Goal: Task Accomplishment & Management: Use online tool/utility

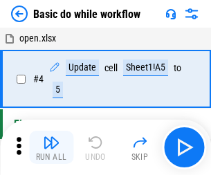
click at [51, 147] on img "button" at bounding box center [51, 142] width 17 height 17
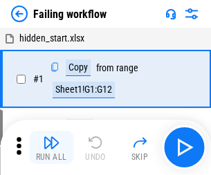
click at [51, 147] on img "button" at bounding box center [51, 142] width 17 height 17
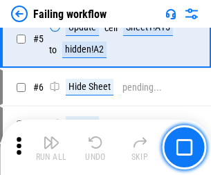
scroll to position [293, 0]
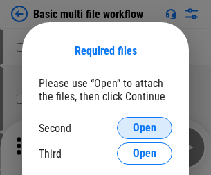
click at [144, 128] on span "Open" at bounding box center [144, 127] width 23 height 11
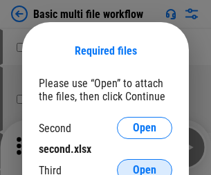
click at [144, 164] on span "Open" at bounding box center [144, 169] width 23 height 11
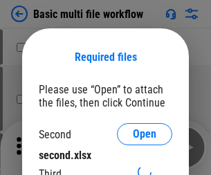
scroll to position [6, 0]
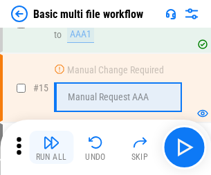
click at [51, 147] on img "button" at bounding box center [51, 142] width 17 height 17
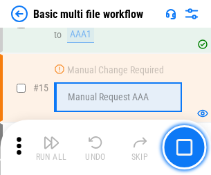
scroll to position [920, 0]
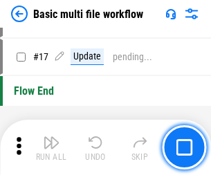
click at [51, 147] on img "button" at bounding box center [51, 142] width 17 height 17
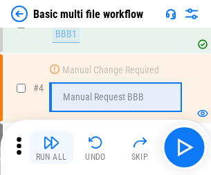
click at [51, 147] on img "button" at bounding box center [51, 142] width 17 height 17
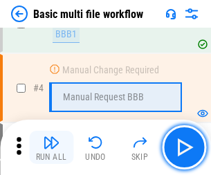
click at [51, 147] on img "button" at bounding box center [51, 142] width 17 height 17
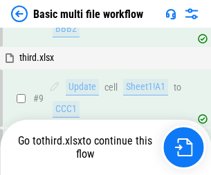
scroll to position [481, 0]
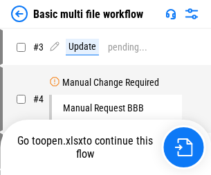
scroll to position [56, 0]
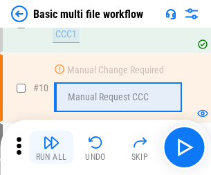
click at [51, 147] on img "button" at bounding box center [51, 142] width 17 height 17
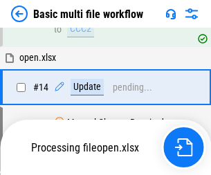
scroll to position [723, 0]
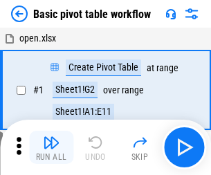
click at [51, 147] on img "button" at bounding box center [51, 142] width 17 height 17
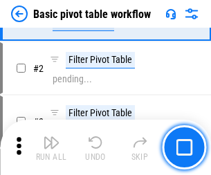
scroll to position [331, 0]
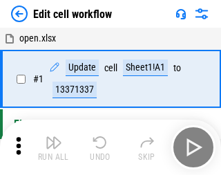
click at [51, 147] on img "button" at bounding box center [54, 142] width 17 height 17
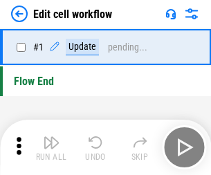
click at [51, 147] on img "button" at bounding box center [51, 142] width 17 height 17
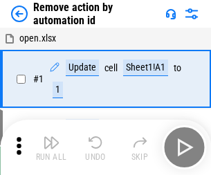
click at [51, 147] on img "button" at bounding box center [51, 142] width 17 height 17
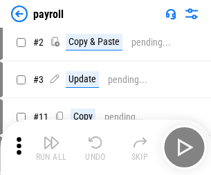
click at [51, 147] on img "button" at bounding box center [51, 142] width 17 height 17
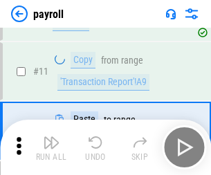
scroll to position [100, 0]
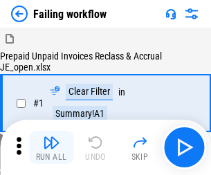
click at [51, 147] on img "button" at bounding box center [51, 142] width 17 height 17
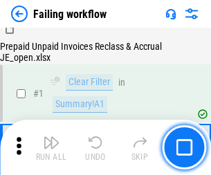
scroll to position [223, 0]
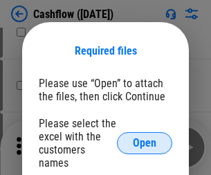
click at [144, 138] on span "Open" at bounding box center [144, 143] width 23 height 11
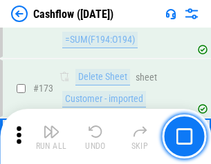
scroll to position [1463, 0]
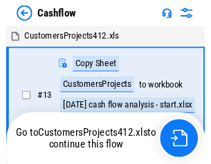
scroll to position [16, 0]
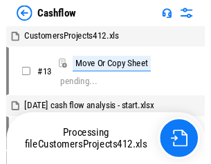
scroll to position [16, 0]
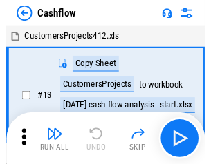
scroll to position [16, 0]
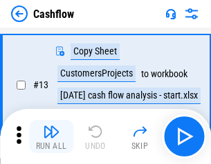
click at [51, 137] on img "button" at bounding box center [51, 132] width 17 height 17
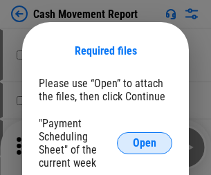
click at [144, 143] on span "Open" at bounding box center [144, 143] width 23 height 11
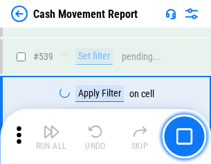
scroll to position [6134, 0]
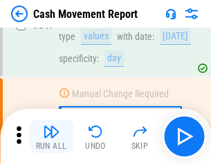
click at [51, 137] on img "button" at bounding box center [51, 132] width 17 height 17
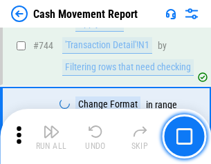
scroll to position [7360, 0]
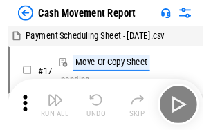
scroll to position [25, 0]
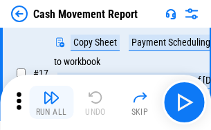
click at [51, 102] on img "button" at bounding box center [51, 97] width 17 height 17
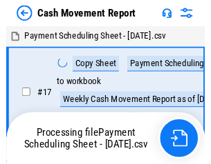
scroll to position [8, 0]
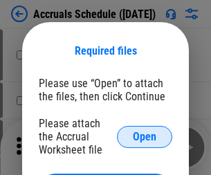
click at [144, 136] on span "Open" at bounding box center [144, 136] width 23 height 11
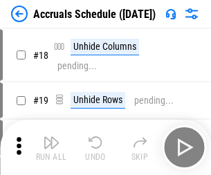
click at [51, 147] on img "button" at bounding box center [51, 142] width 17 height 17
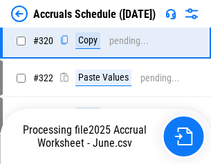
scroll to position [2571, 0]
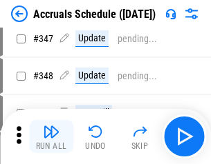
click at [51, 137] on img "button" at bounding box center [51, 132] width 17 height 17
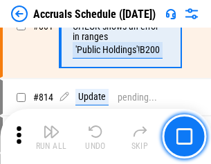
scroll to position [6098, 0]
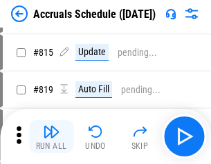
click at [51, 137] on img "button" at bounding box center [51, 132] width 17 height 17
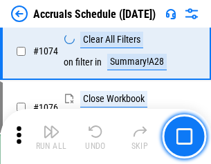
scroll to position [8277, 0]
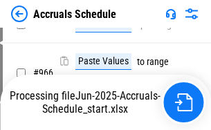
scroll to position [6688, 0]
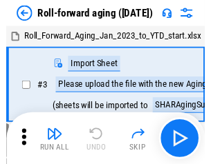
scroll to position [2, 0]
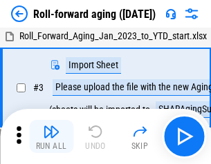
click at [51, 137] on img "button" at bounding box center [51, 132] width 17 height 17
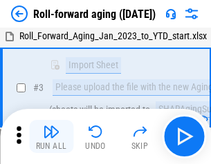
click at [51, 137] on img "button" at bounding box center [51, 132] width 17 height 17
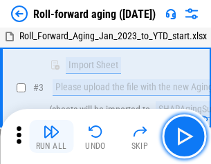
scroll to position [89, 0]
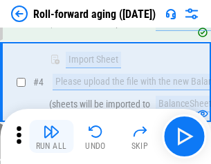
click at [51, 137] on img "button" at bounding box center [51, 132] width 17 height 17
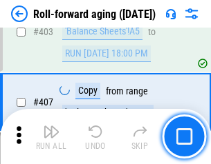
scroll to position [4792, 0]
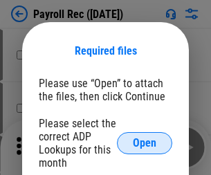
click at [144, 143] on span "Open" at bounding box center [144, 143] width 23 height 11
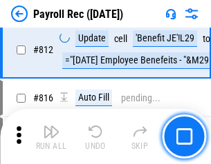
scroll to position [8780, 0]
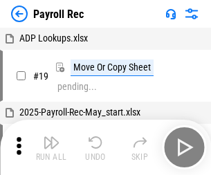
click at [51, 147] on img "button" at bounding box center [51, 142] width 17 height 17
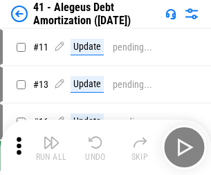
click at [51, 147] on img "button" at bounding box center [51, 142] width 17 height 17
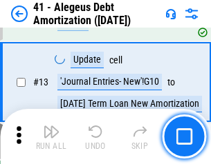
scroll to position [171, 0]
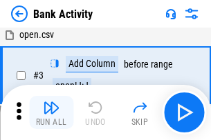
click at [51, 113] on img "button" at bounding box center [51, 108] width 17 height 17
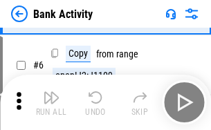
scroll to position [73, 0]
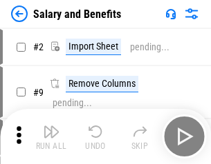
click at [51, 137] on img "button" at bounding box center [51, 132] width 17 height 17
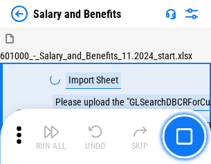
scroll to position [19, 0]
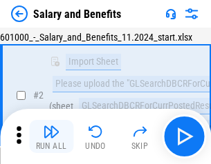
click at [51, 137] on img "button" at bounding box center [51, 132] width 17 height 17
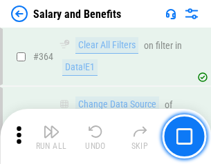
scroll to position [6508, 0]
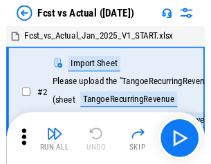
scroll to position [18, 0]
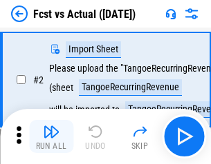
click at [51, 137] on img "button" at bounding box center [51, 132] width 17 height 17
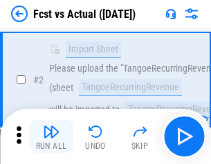
click at [51, 137] on img "button" at bounding box center [51, 132] width 17 height 17
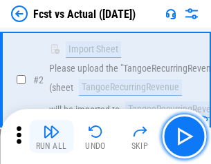
scroll to position [129, 0]
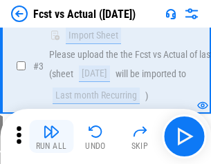
click at [51, 137] on img "button" at bounding box center [51, 132] width 17 height 17
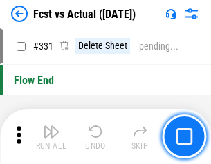
scroll to position [6615, 0]
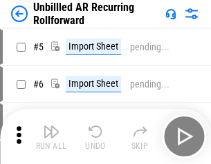
click at [51, 137] on img "button" at bounding box center [51, 132] width 17 height 17
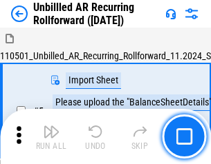
scroll to position [30, 0]
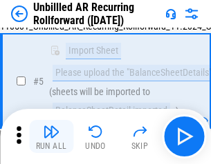
click at [51, 137] on img "button" at bounding box center [51, 132] width 17 height 17
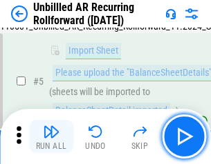
scroll to position [130, 0]
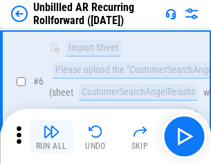
click at [51, 137] on img "button" at bounding box center [51, 132] width 17 height 17
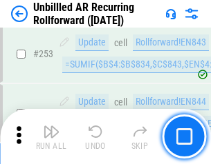
scroll to position [4694, 0]
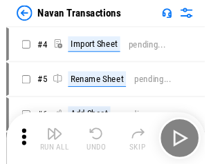
scroll to position [22, 0]
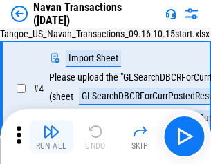
click at [51, 137] on img "button" at bounding box center [51, 132] width 17 height 17
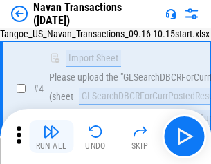
click at [51, 137] on img "button" at bounding box center [51, 132] width 17 height 17
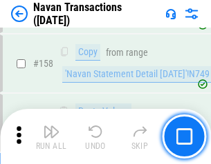
scroll to position [4481, 0]
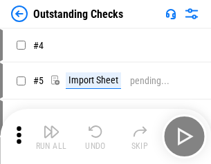
click at [51, 137] on img "button" at bounding box center [51, 132] width 17 height 17
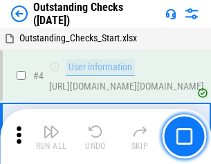
scroll to position [58, 0]
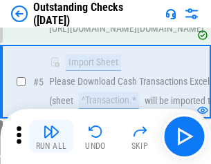
click at [51, 137] on img "button" at bounding box center [51, 132] width 17 height 17
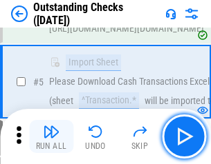
scroll to position [144, 0]
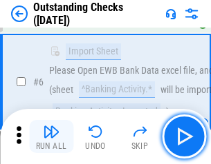
click at [51, 137] on img "button" at bounding box center [51, 132] width 17 height 17
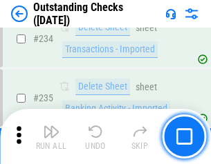
scroll to position [4197, 0]
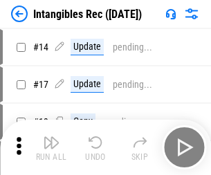
click at [51, 147] on img "button" at bounding box center [51, 142] width 17 height 17
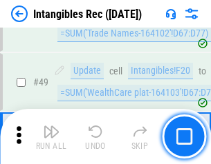
scroll to position [538, 0]
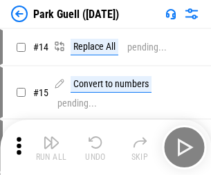
click at [51, 137] on img "button" at bounding box center [51, 142] width 17 height 17
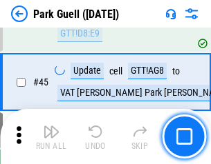
scroll to position [1728, 0]
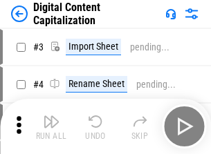
click at [51, 116] on img "button" at bounding box center [51, 121] width 17 height 17
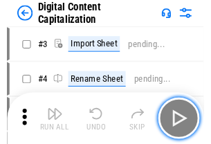
scroll to position [40, 0]
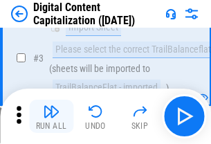
click at [51, 116] on img "button" at bounding box center [51, 111] width 17 height 17
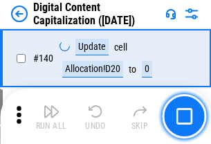
scroll to position [1466, 0]
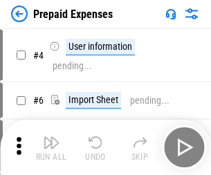
click at [51, 137] on img "button" at bounding box center [51, 142] width 17 height 17
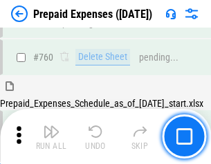
scroll to position [3830, 0]
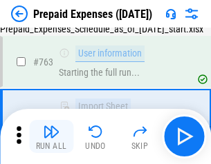
click at [51, 137] on img "button" at bounding box center [51, 132] width 17 height 17
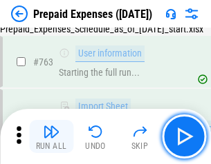
scroll to position [3912, 0]
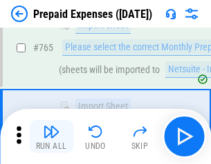
click at [51, 137] on img "button" at bounding box center [51, 132] width 17 height 17
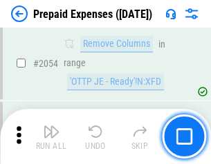
scroll to position [14446, 0]
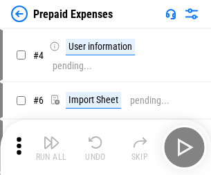
click at [51, 147] on img "button" at bounding box center [51, 142] width 17 height 17
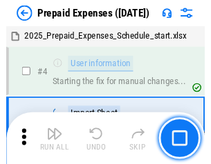
scroll to position [61, 0]
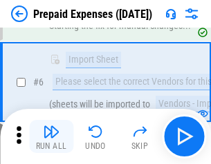
click at [51, 137] on img "button" at bounding box center [51, 132] width 17 height 17
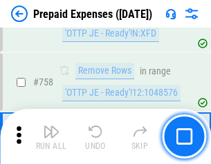
scroll to position [4924, 0]
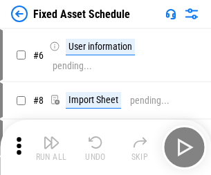
click at [51, 147] on img "button" at bounding box center [51, 142] width 17 height 17
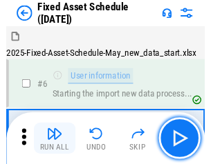
scroll to position [75, 0]
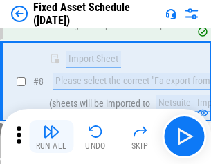
click at [51, 137] on img "button" at bounding box center [51, 132] width 17 height 17
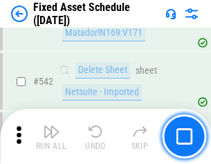
scroll to position [4927, 0]
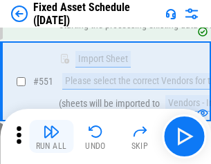
click at [51, 137] on img "button" at bounding box center [51, 132] width 17 height 17
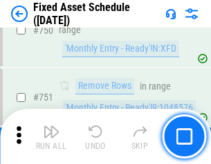
scroll to position [6738, 0]
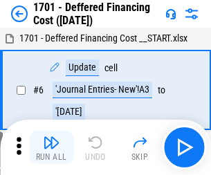
click at [51, 147] on img "button" at bounding box center [51, 142] width 17 height 17
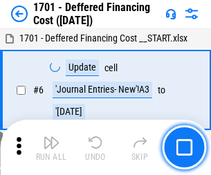
scroll to position [166, 0]
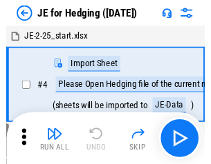
scroll to position [2, 0]
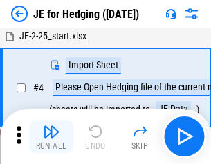
click at [51, 137] on img "button" at bounding box center [51, 132] width 17 height 17
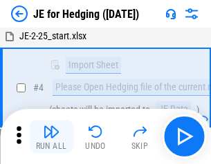
click at [51, 137] on img "button" at bounding box center [51, 132] width 17 height 17
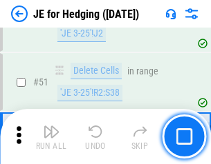
scroll to position [895, 0]
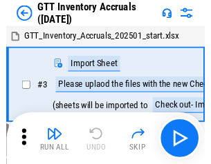
scroll to position [2, 0]
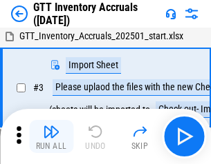
click at [51, 137] on img "button" at bounding box center [51, 132] width 17 height 17
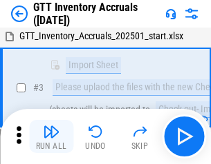
click at [51, 137] on img "button" at bounding box center [51, 132] width 17 height 17
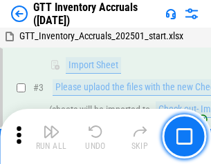
scroll to position [89, 0]
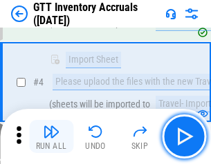
click at [51, 137] on img "button" at bounding box center [51, 132] width 17 height 17
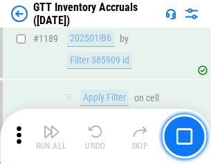
scroll to position [11285, 0]
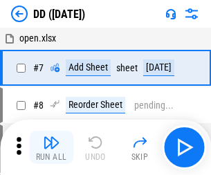
click at [51, 147] on img "button" at bounding box center [51, 142] width 17 height 17
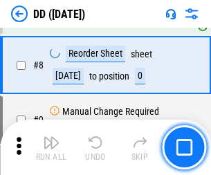
scroll to position [133, 0]
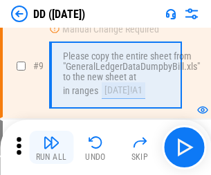
click at [51, 147] on img "button" at bounding box center [51, 142] width 17 height 17
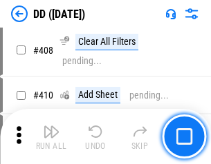
scroll to position [6183, 0]
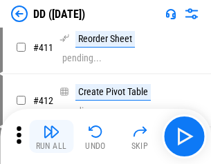
click at [51, 137] on img "button" at bounding box center [51, 132] width 17 height 17
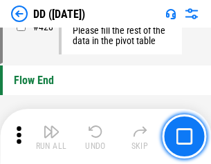
scroll to position [6615, 0]
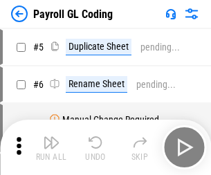
click at [51, 147] on img "button" at bounding box center [51, 142] width 17 height 17
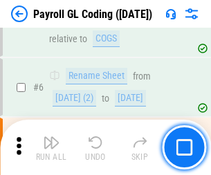
scroll to position [166, 0]
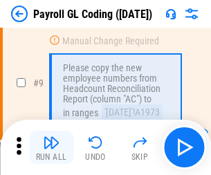
click at [51, 147] on img "button" at bounding box center [51, 142] width 17 height 17
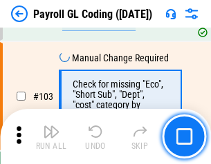
scroll to position [3242, 0]
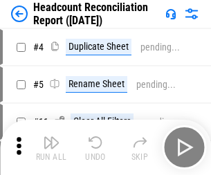
click at [51, 147] on img "button" at bounding box center [51, 142] width 17 height 17
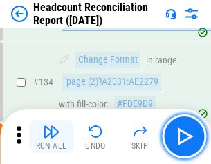
scroll to position [1661, 0]
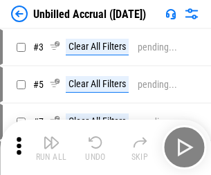
click at [51, 147] on img "button" at bounding box center [51, 142] width 17 height 17
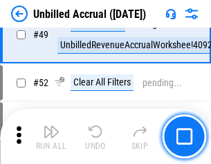
scroll to position [1254, 0]
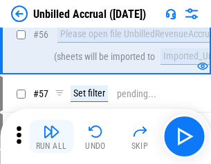
click at [51, 137] on img "button" at bounding box center [51, 132] width 17 height 17
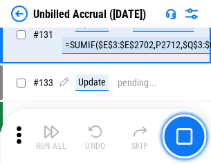
scroll to position [4116, 0]
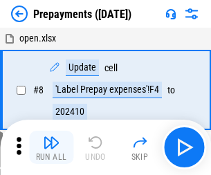
click at [51, 147] on img "button" at bounding box center [51, 142] width 17 height 17
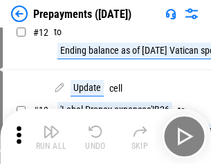
scroll to position [86, 0]
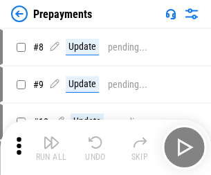
click at [51, 147] on img "button" at bounding box center [51, 142] width 17 height 17
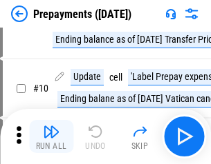
scroll to position [86, 0]
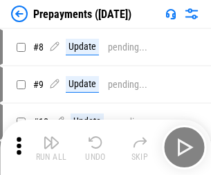
click at [51, 147] on img "button" at bounding box center [51, 142] width 17 height 17
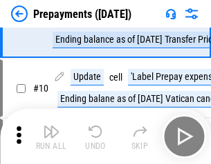
scroll to position [86, 0]
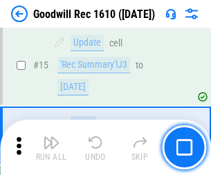
scroll to position [236, 0]
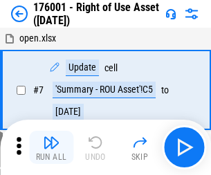
click at [51, 147] on img "button" at bounding box center [51, 142] width 17 height 17
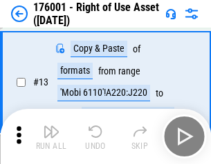
scroll to position [89, 0]
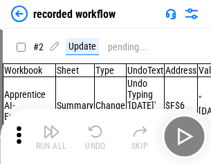
click at [51, 137] on img "button" at bounding box center [51, 132] width 17 height 17
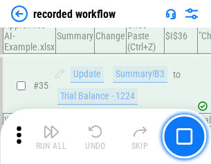
scroll to position [4320, 0]
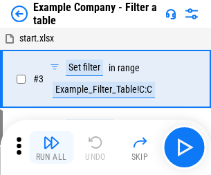
click at [51, 147] on img "button" at bounding box center [51, 142] width 17 height 17
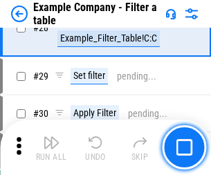
scroll to position [1265, 0]
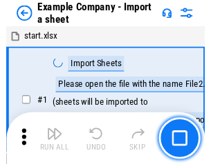
scroll to position [21, 0]
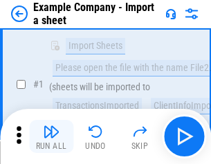
click at [51, 137] on img "button" at bounding box center [51, 132] width 17 height 17
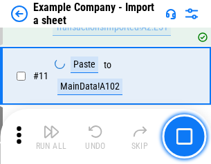
scroll to position [305, 0]
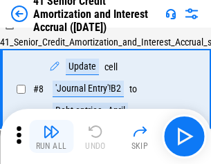
click at [51, 137] on img "button" at bounding box center [51, 132] width 17 height 17
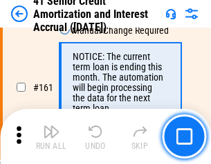
click at [51, 137] on img "button" at bounding box center [51, 132] width 17 height 17
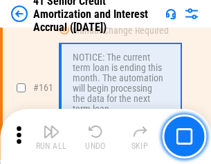
scroll to position [1478, 0]
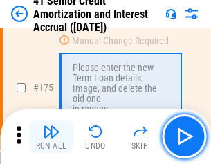
click at [51, 137] on img "button" at bounding box center [51, 132] width 17 height 17
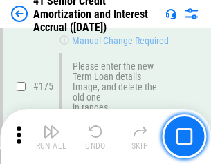
scroll to position [1618, 0]
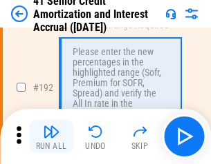
click at [51, 137] on img "button" at bounding box center [51, 132] width 17 height 17
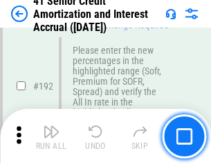
scroll to position [1764, 0]
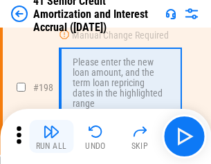
click at [51, 137] on img "button" at bounding box center [51, 132] width 17 height 17
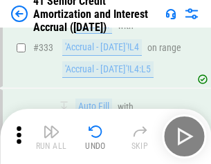
scroll to position [3530, 0]
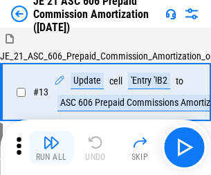
click at [51, 137] on img "button" at bounding box center [51, 142] width 17 height 17
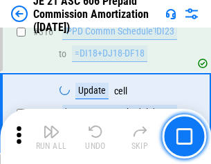
scroll to position [2580, 0]
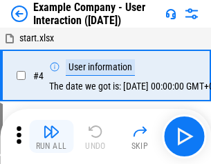
click at [51, 137] on img "button" at bounding box center [51, 132] width 17 height 17
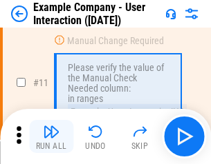
click at [51, 137] on img "button" at bounding box center [51, 132] width 17 height 17
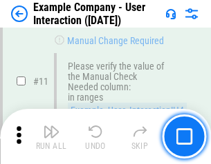
scroll to position [299, 0]
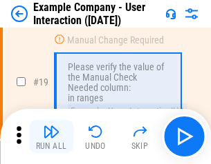
click at [51, 137] on img "button" at bounding box center [51, 132] width 17 height 17
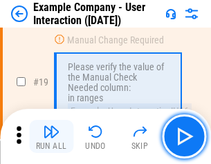
click at [51, 137] on img "button" at bounding box center [51, 132] width 17 height 17
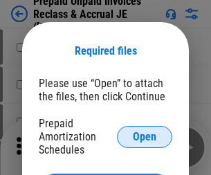
click at [144, 136] on span "Open" at bounding box center [144, 136] width 23 height 11
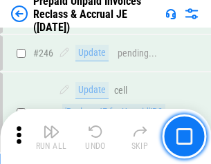
scroll to position [1866, 0]
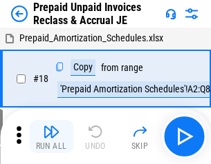
click at [51, 137] on img "button" at bounding box center [51, 132] width 17 height 17
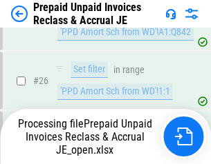
scroll to position [1039, 0]
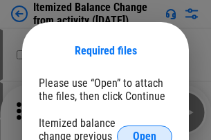
click at [144, 131] on span "Open" at bounding box center [144, 136] width 23 height 11
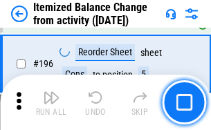
scroll to position [2660, 0]
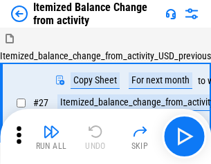
scroll to position [21, 0]
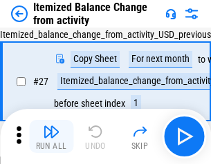
click at [51, 137] on img "button" at bounding box center [51, 132] width 17 height 17
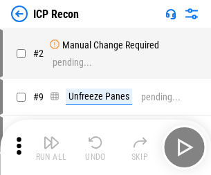
scroll to position [6, 0]
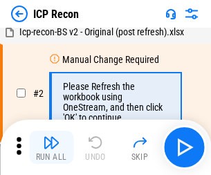
click at [51, 147] on img "button" at bounding box center [51, 142] width 17 height 17
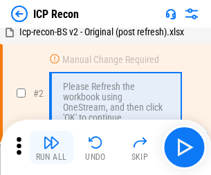
click at [51, 147] on img "button" at bounding box center [51, 142] width 17 height 17
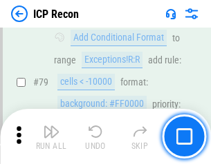
scroll to position [1354, 0]
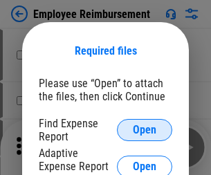
click at [144, 130] on span "Open" at bounding box center [144, 129] width 23 height 11
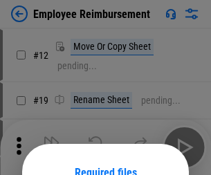
scroll to position [122, 0]
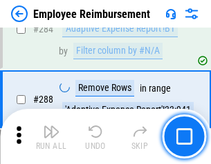
scroll to position [3756, 0]
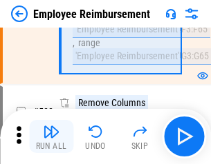
click at [51, 137] on img "button" at bounding box center [51, 132] width 17 height 17
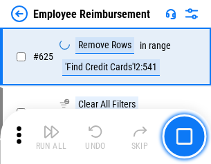
scroll to position [8274, 0]
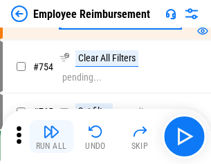
click at [51, 137] on img "button" at bounding box center [51, 132] width 17 height 17
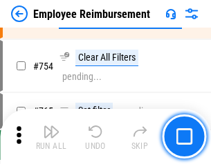
click at [51, 137] on img "button" at bounding box center [51, 132] width 17 height 17
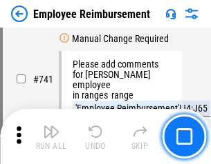
scroll to position [9696, 0]
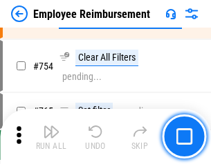
click at [51, 137] on img "button" at bounding box center [51, 132] width 17 height 17
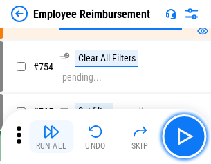
click at [51, 137] on img "button" at bounding box center [51, 132] width 17 height 17
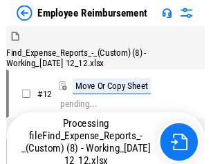
scroll to position [47, 0]
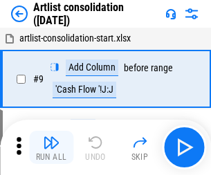
click at [51, 147] on img "button" at bounding box center [51, 142] width 17 height 17
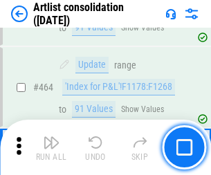
scroll to position [6051, 0]
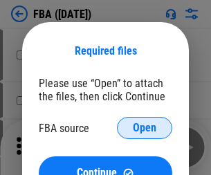
click at [144, 128] on span "Open" at bounding box center [144, 127] width 23 height 11
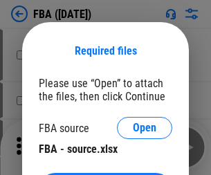
scroll to position [52, 0]
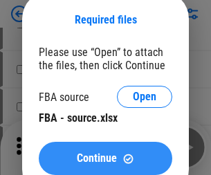
click at [105, 158] on span "Continue" at bounding box center [97, 158] width 40 height 11
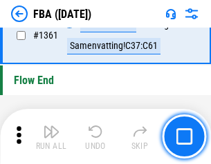
scroll to position [14842, 0]
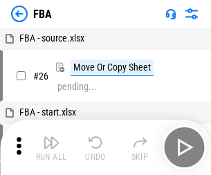
scroll to position [14, 0]
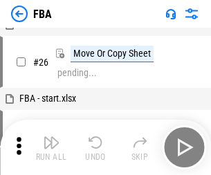
click at [51, 147] on img "button" at bounding box center [51, 142] width 17 height 17
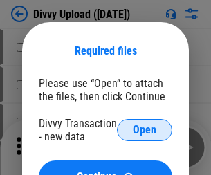
click at [144, 130] on span "Open" at bounding box center [144, 129] width 23 height 11
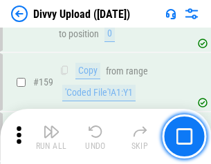
scroll to position [1431, 0]
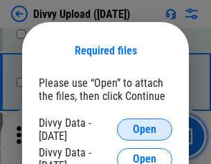
click at [144, 130] on span "Open" at bounding box center [144, 129] width 23 height 11
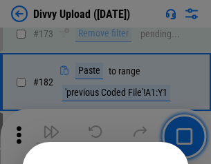
scroll to position [1551, 0]
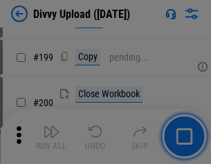
scroll to position [2010, 0]
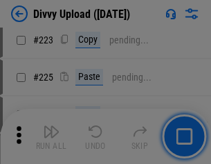
scroll to position [2758, 0]
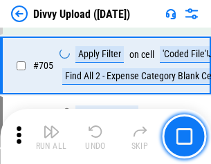
scroll to position [9454, 0]
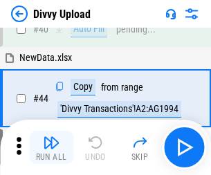
click at [51, 147] on img "button" at bounding box center [51, 142] width 17 height 17
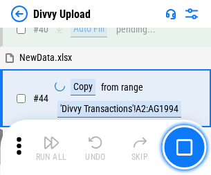
scroll to position [152, 0]
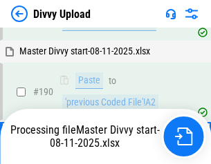
scroll to position [1697, 0]
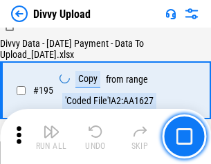
scroll to position [1931, 0]
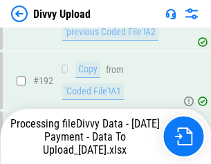
scroll to position [1851, 0]
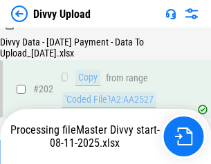
scroll to position [2236, 0]
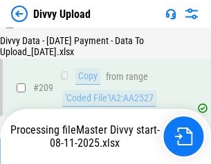
scroll to position [2541, 0]
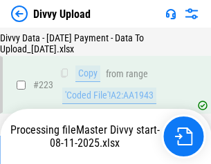
scroll to position [3150, 0]
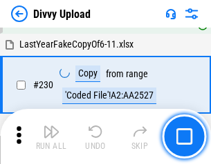
scroll to position [3430, 0]
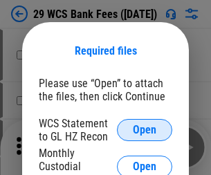
click at [144, 130] on span "Open" at bounding box center [144, 129] width 23 height 11
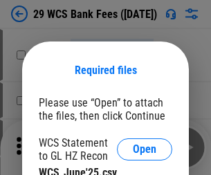
scroll to position [19, 0]
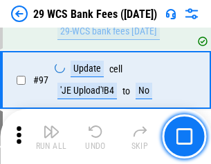
scroll to position [1347, 0]
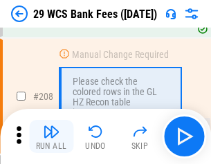
click at [51, 137] on img "button" at bounding box center [51, 132] width 17 height 17
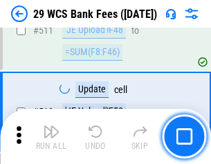
scroll to position [6953, 0]
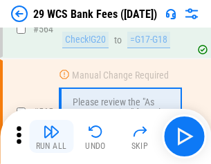
click at [51, 137] on img "button" at bounding box center [51, 132] width 17 height 17
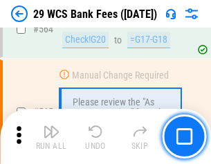
scroll to position [7474, 0]
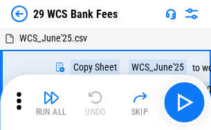
scroll to position [25, 0]
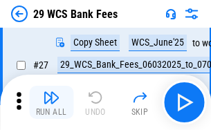
click at [51, 102] on img "button" at bounding box center [51, 97] width 17 height 17
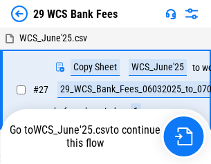
scroll to position [8, 0]
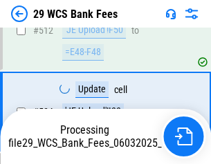
scroll to position [7225, 0]
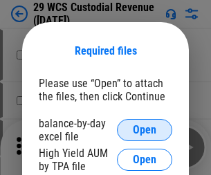
click at [144, 130] on span "Open" at bounding box center [144, 129] width 23 height 11
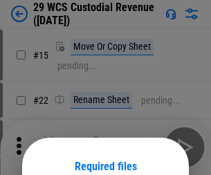
scroll to position [115, 0]
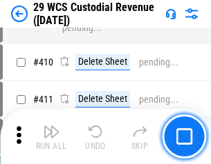
scroll to position [6401, 0]
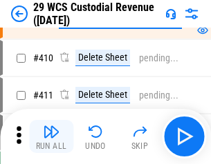
click at [51, 137] on img "button" at bounding box center [51, 132] width 17 height 17
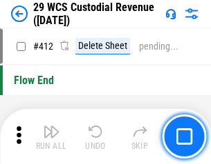
scroll to position [6600, 0]
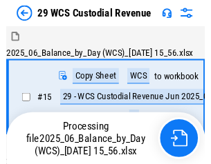
scroll to position [33, 0]
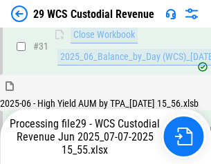
scroll to position [710, 0]
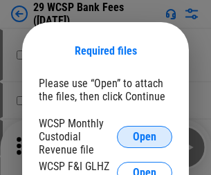
click at [144, 136] on span "Open" at bounding box center [144, 136] width 23 height 11
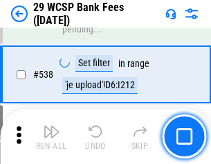
scroll to position [5310, 0]
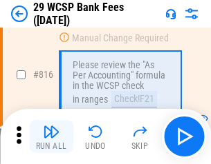
click at [51, 137] on img "button" at bounding box center [51, 132] width 17 height 17
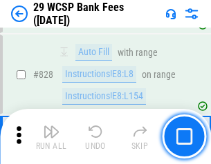
scroll to position [8768, 0]
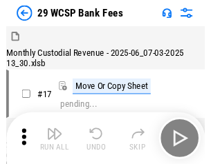
scroll to position [33, 0]
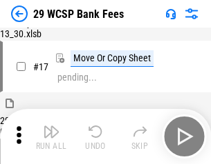
click at [51, 137] on img "button" at bounding box center [51, 132] width 17 height 17
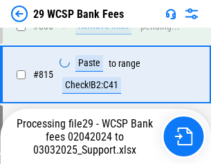
scroll to position [8368, 0]
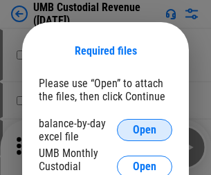
click at [144, 130] on span "Open" at bounding box center [144, 129] width 23 height 11
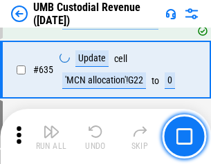
scroll to position [7232, 0]
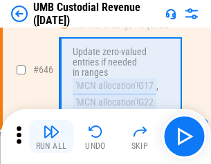
click at [51, 137] on img "button" at bounding box center [51, 132] width 17 height 17
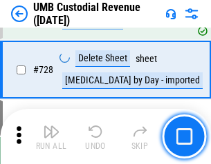
scroll to position [8525, 0]
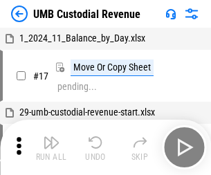
scroll to position [10, 0]
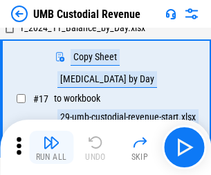
click at [51, 147] on img "button" at bounding box center [51, 142] width 17 height 17
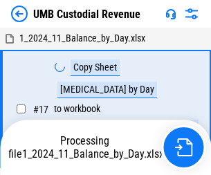
scroll to position [10, 0]
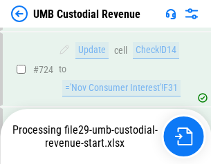
scroll to position [8434, 0]
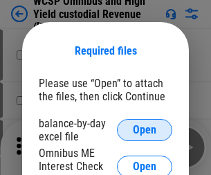
click at [144, 130] on span "Open" at bounding box center [144, 129] width 23 height 11
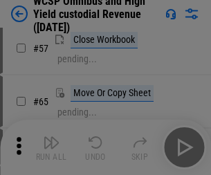
scroll to position [603, 0]
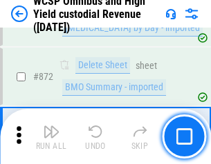
scroll to position [11696, 0]
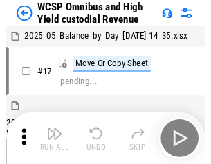
scroll to position [8, 0]
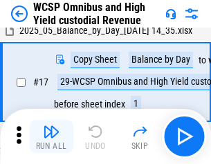
click at [51, 137] on img "button" at bounding box center [51, 132] width 17 height 17
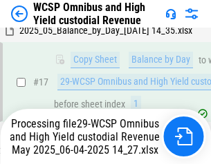
scroll to position [287, 0]
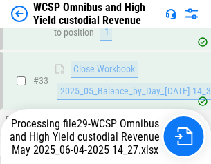
scroll to position [684, 0]
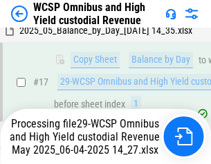
scroll to position [287, 0]
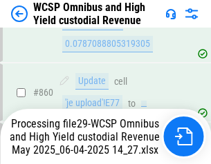
scroll to position [11665, 0]
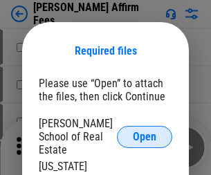
click at [144, 131] on span "Open" at bounding box center [144, 136] width 23 height 11
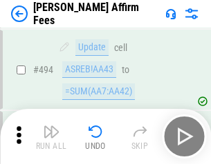
scroll to position [3758, 0]
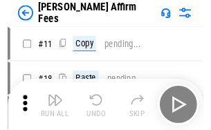
scroll to position [14, 0]
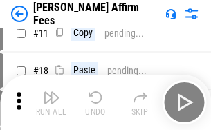
click at [51, 102] on img "button" at bounding box center [51, 97] width 17 height 17
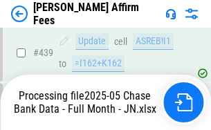
scroll to position [3624, 0]
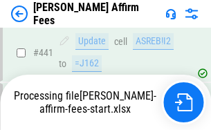
scroll to position [3624, 0]
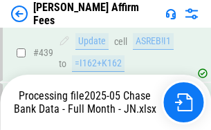
scroll to position [3624, 0]
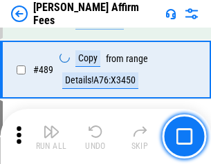
scroll to position [3607, 0]
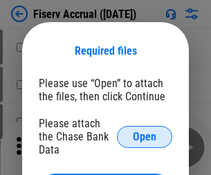
click at [144, 131] on span "Open" at bounding box center [144, 136] width 23 height 11
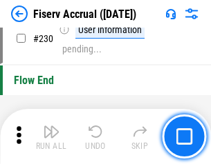
scroll to position [4379, 0]
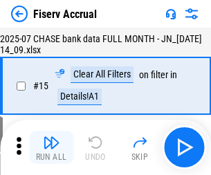
click at [51, 147] on img "button" at bounding box center [51, 142] width 17 height 17
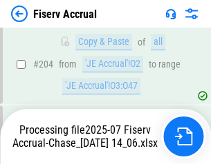
scroll to position [4194, 0]
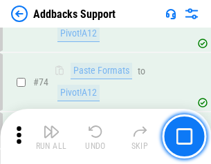
scroll to position [1006, 0]
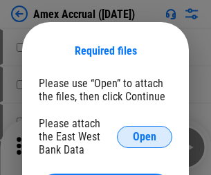
click at [144, 136] on span "Open" at bounding box center [144, 136] width 23 height 11
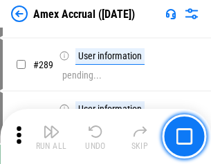
scroll to position [3784, 0]
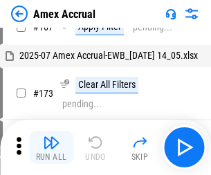
click at [51, 147] on img "button" at bounding box center [51, 142] width 17 height 17
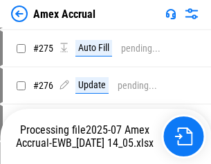
scroll to position [4119, 0]
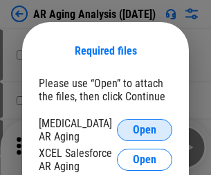
click at [144, 128] on span "Open" at bounding box center [144, 129] width 23 height 11
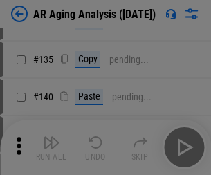
scroll to position [416, 0]
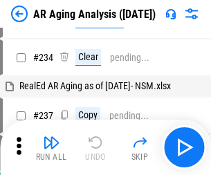
scroll to position [14, 0]
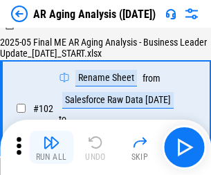
click at [51, 147] on img "button" at bounding box center [51, 142] width 17 height 17
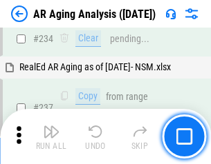
scroll to position [2142, 0]
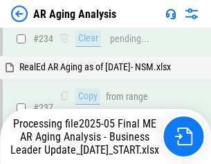
scroll to position [2184, 0]
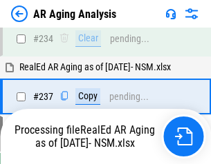
scroll to position [2126, 0]
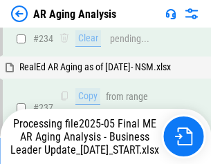
scroll to position [2126, 0]
